Goal: Complete application form

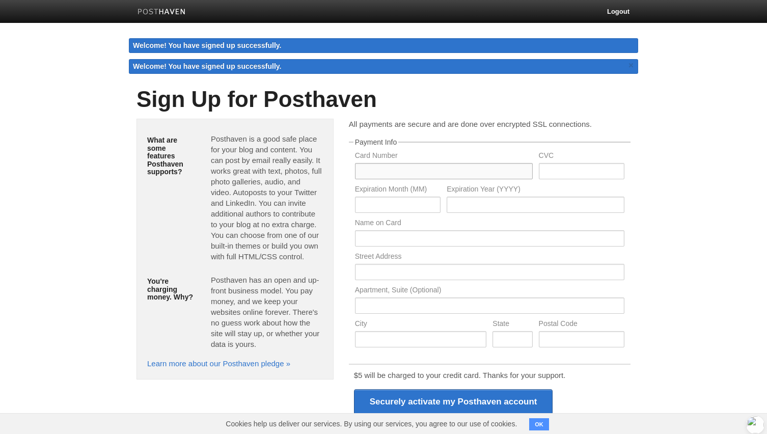
click at [396, 168] on input "text" at bounding box center [444, 171] width 178 height 16
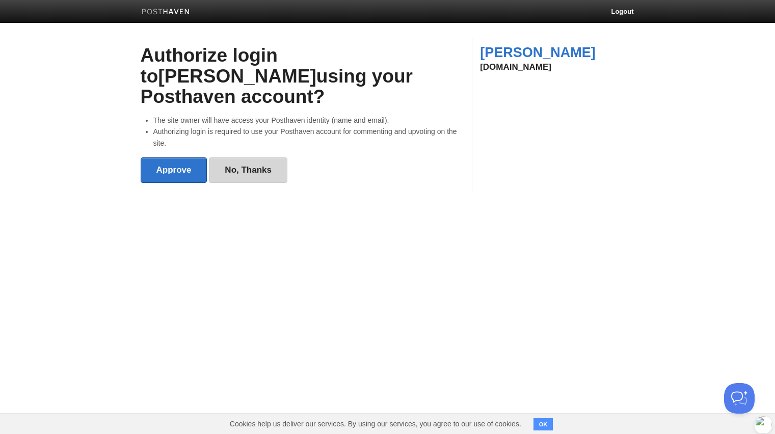
click at [234, 157] on link "No, Thanks" at bounding box center [248, 169] width 78 height 25
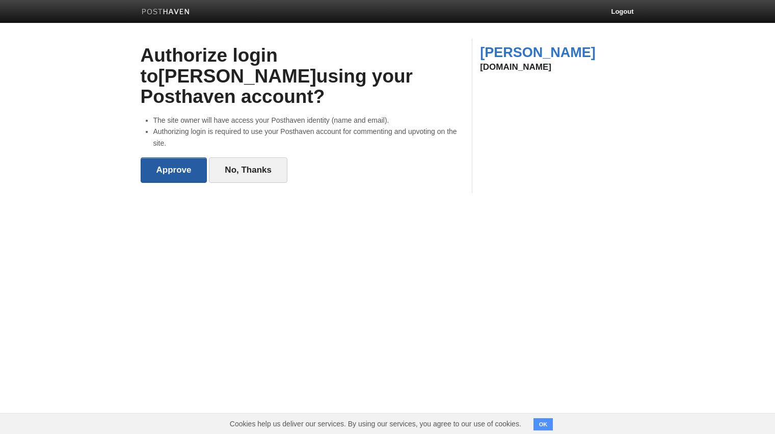
click at [174, 157] on input "Approve" at bounding box center [174, 169] width 67 height 25
